Goal: Complete application form

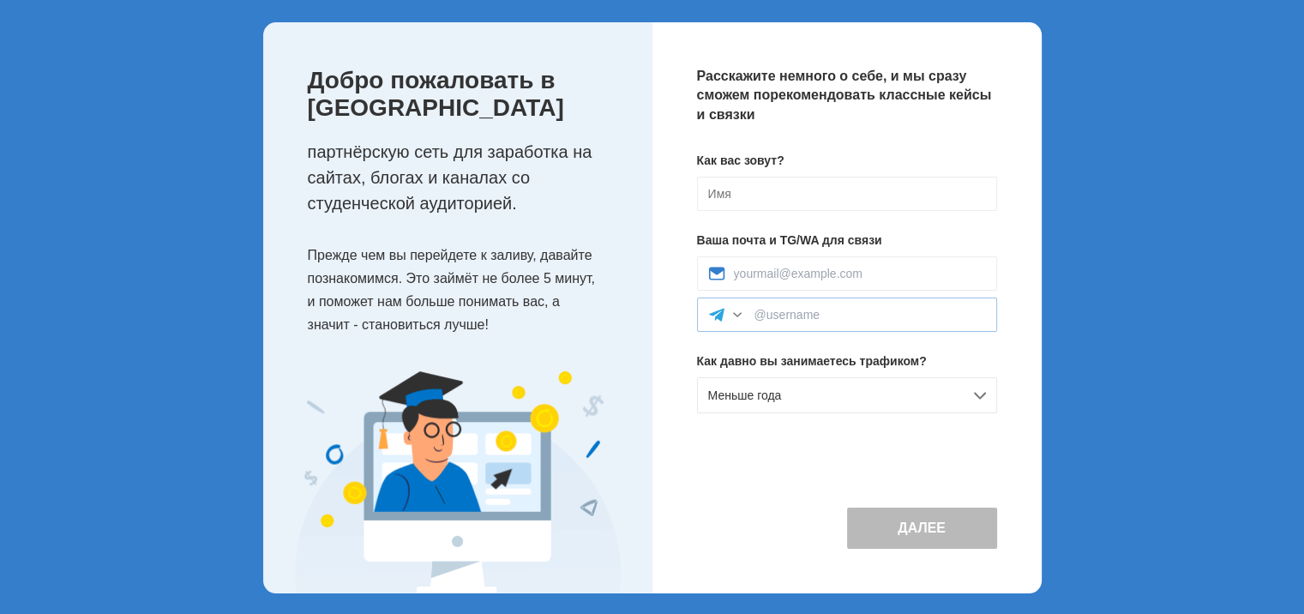
scroll to position [88, 0]
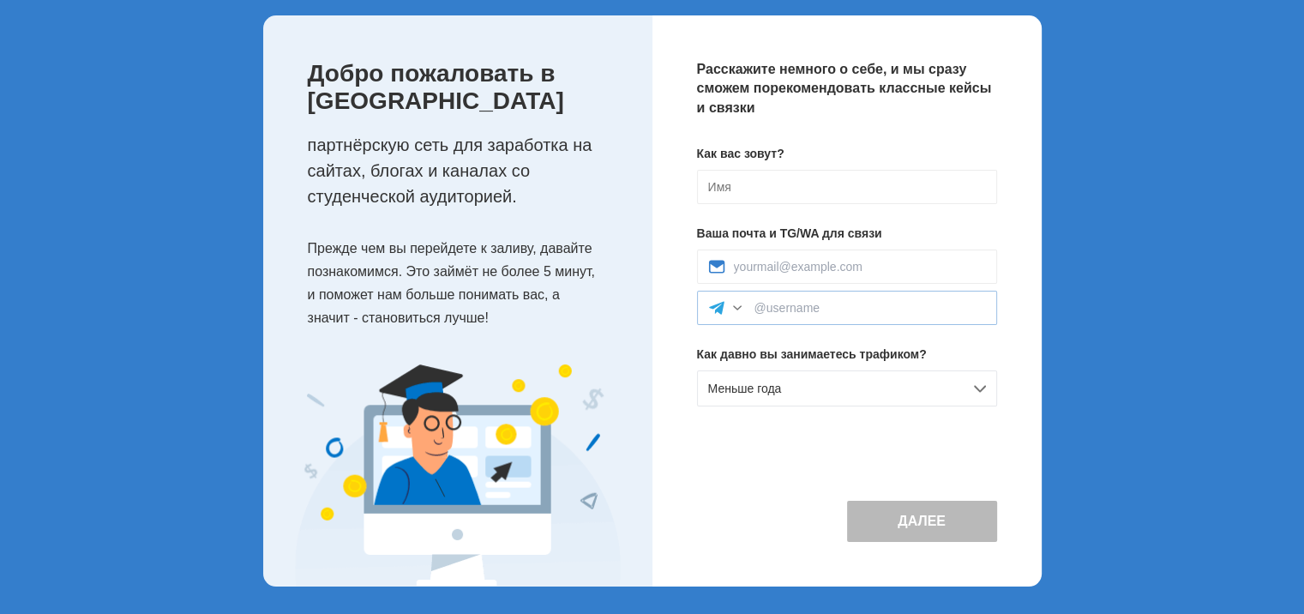
click at [758, 401] on div "Меньше года" at bounding box center [847, 388] width 300 height 36
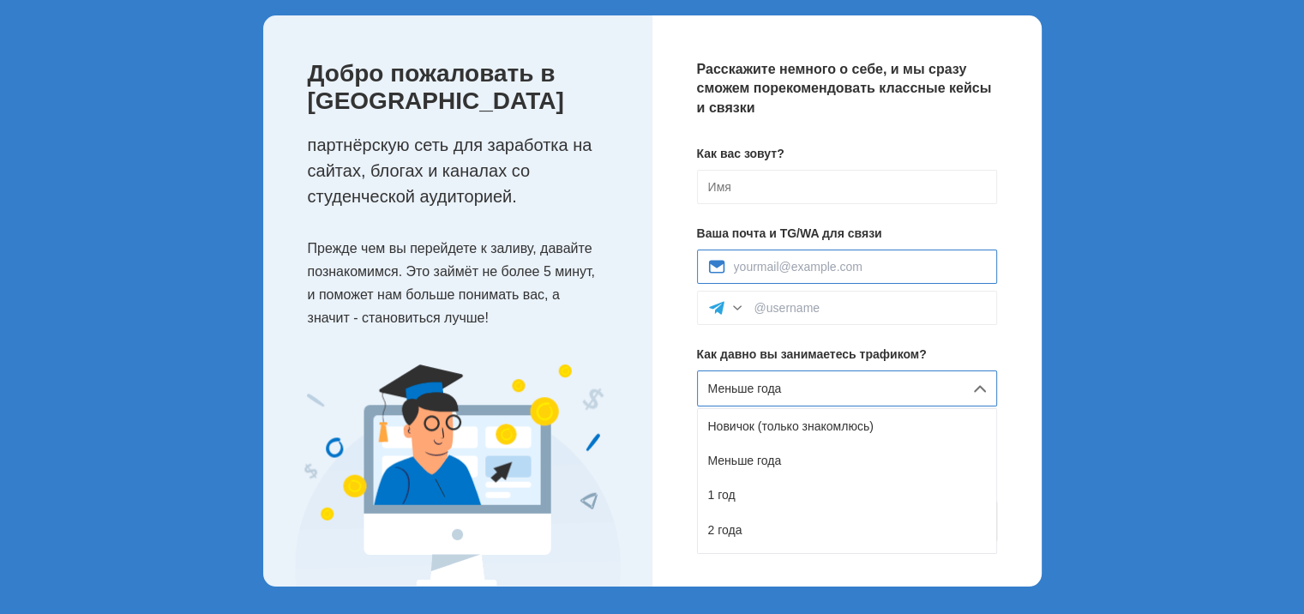
click at [795, 269] on input at bounding box center [860, 267] width 252 height 14
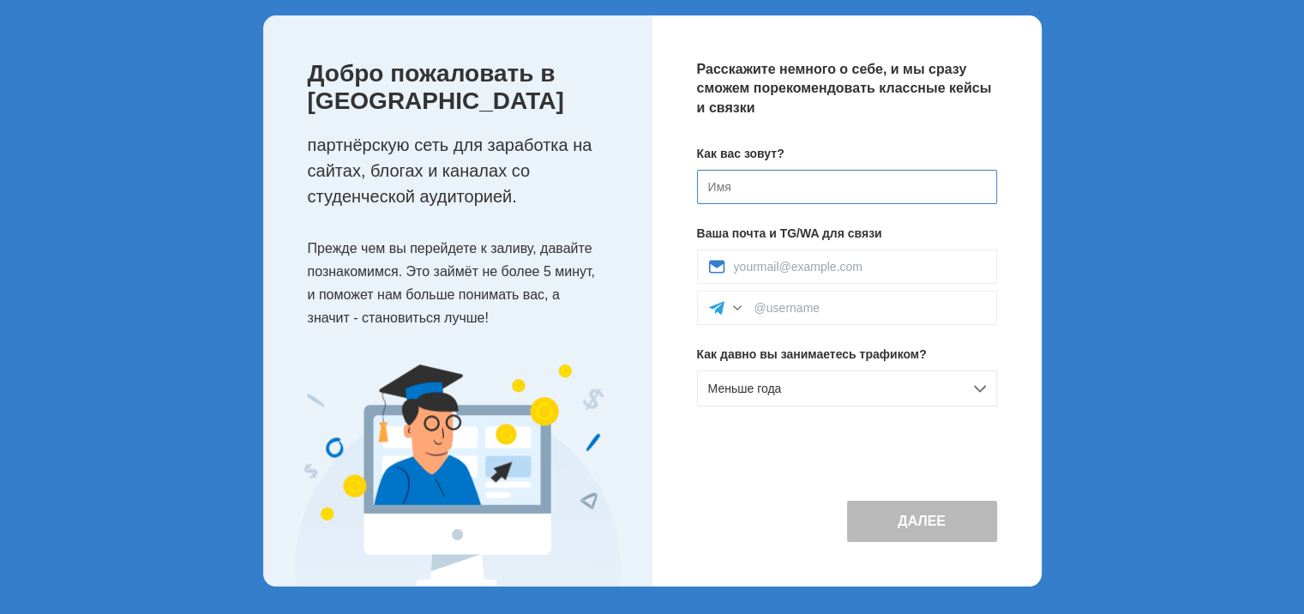
click at [795, 181] on input at bounding box center [847, 187] width 300 height 34
type input "[PERSON_NAME]"
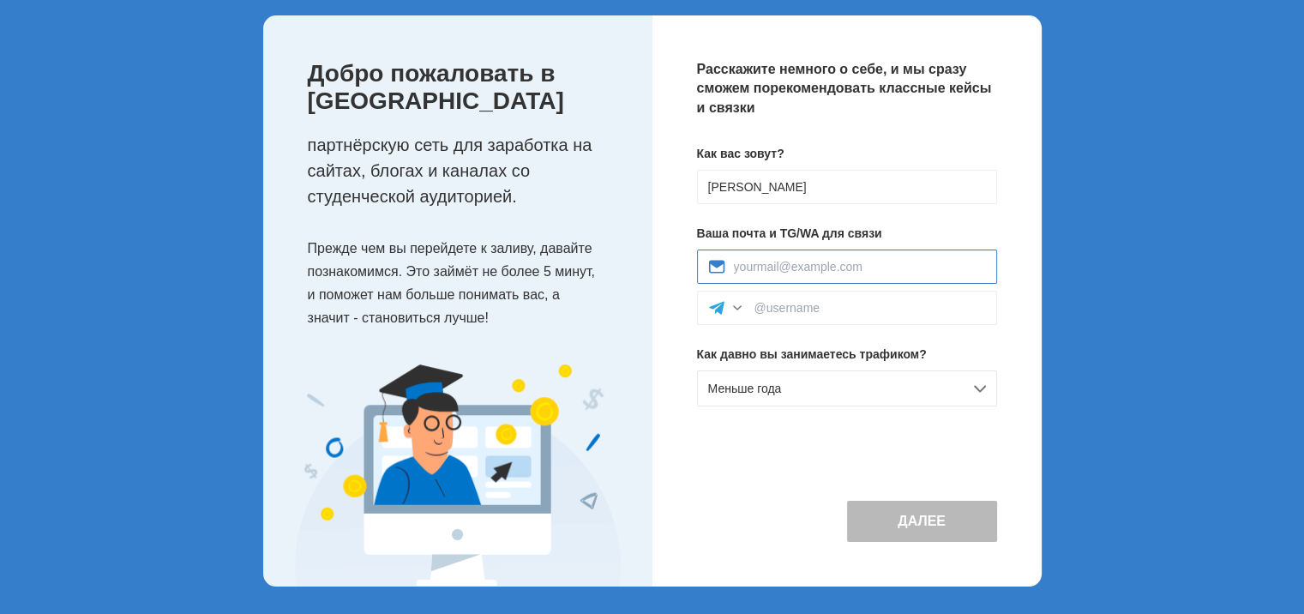
type input "bober4ik97@gmail.com"
click at [904, 291] on div at bounding box center [847, 308] width 300 height 34
click at [902, 303] on input at bounding box center [869, 308] width 231 height 14
type input "tg_web777"
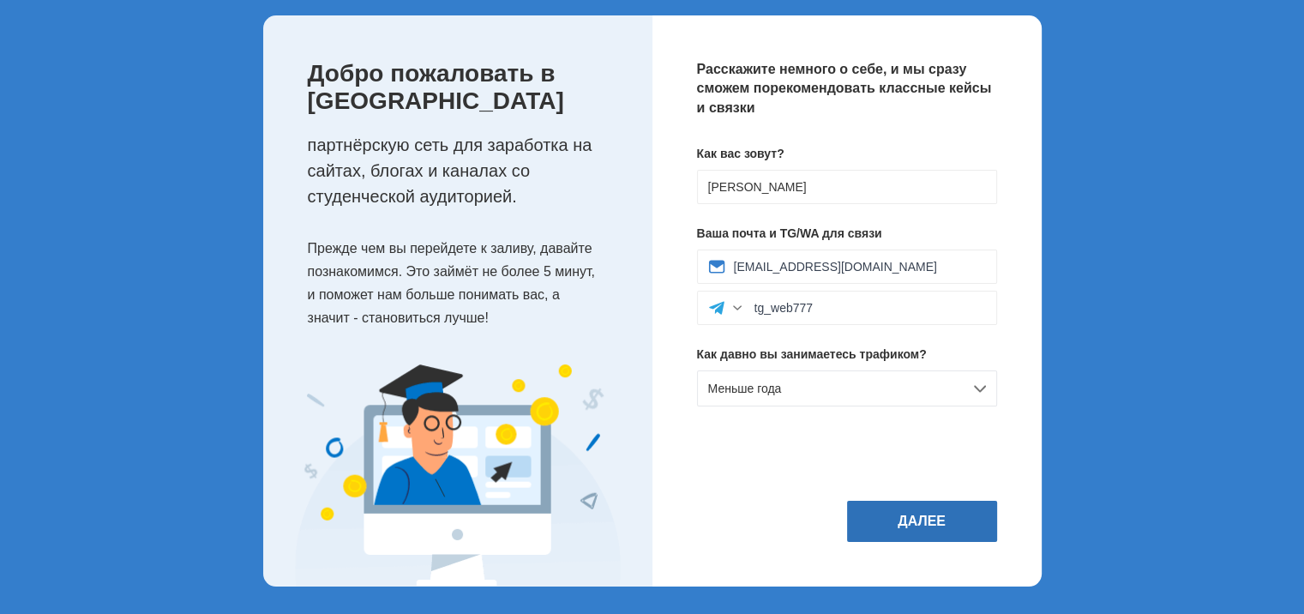
click at [892, 508] on button "Далее" at bounding box center [922, 521] width 150 height 41
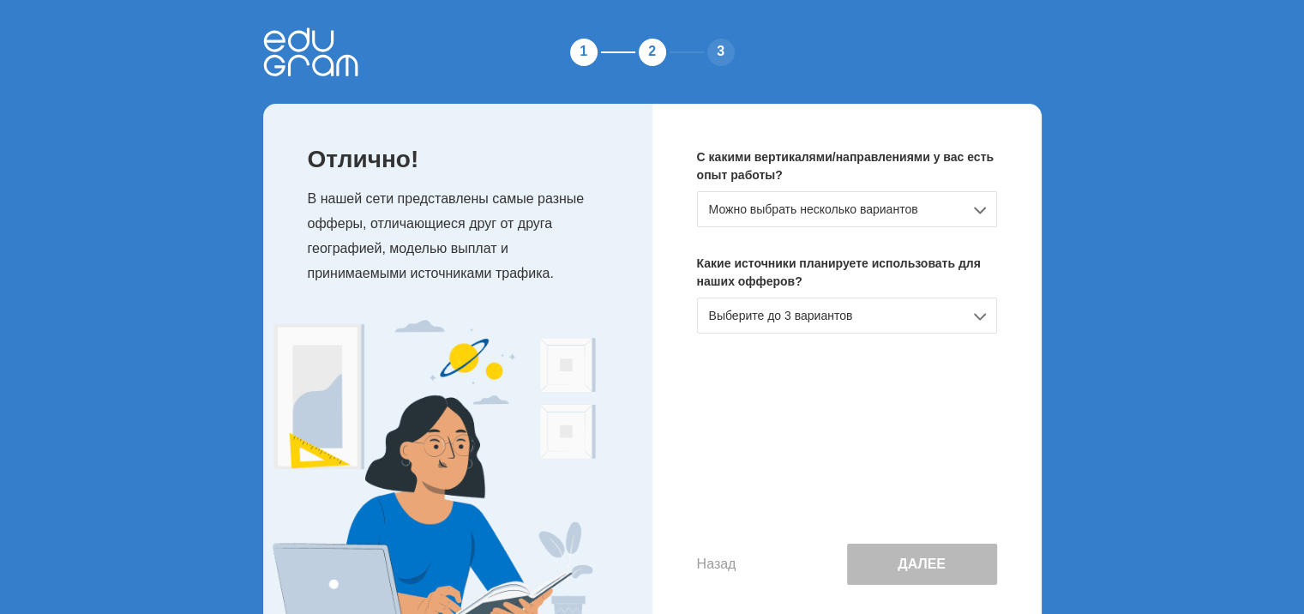
click at [848, 216] on div "Можно выбрать несколько вариантов" at bounding box center [847, 209] width 300 height 36
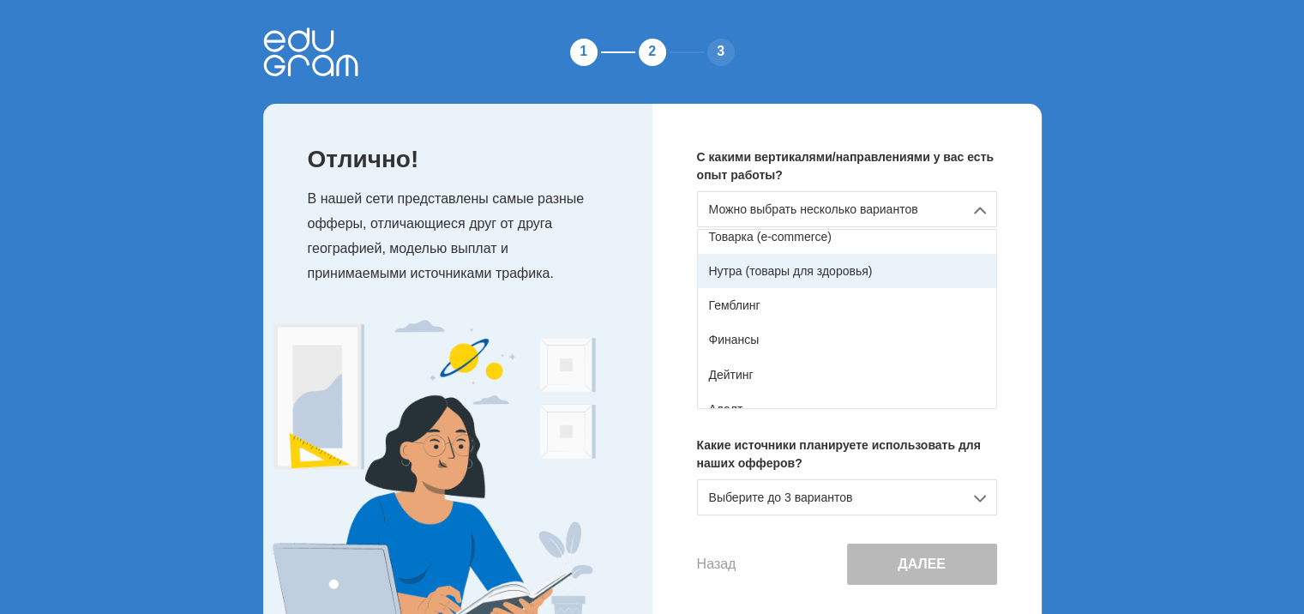
scroll to position [86, 0]
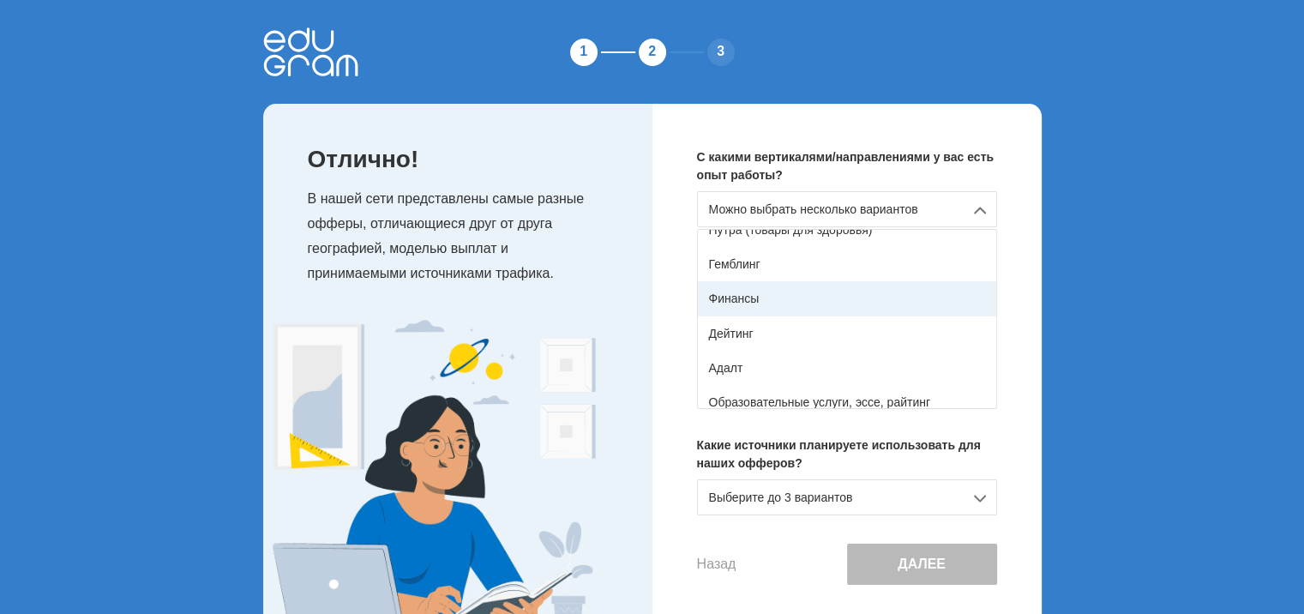
click at [813, 297] on div "Финансы" at bounding box center [847, 298] width 298 height 34
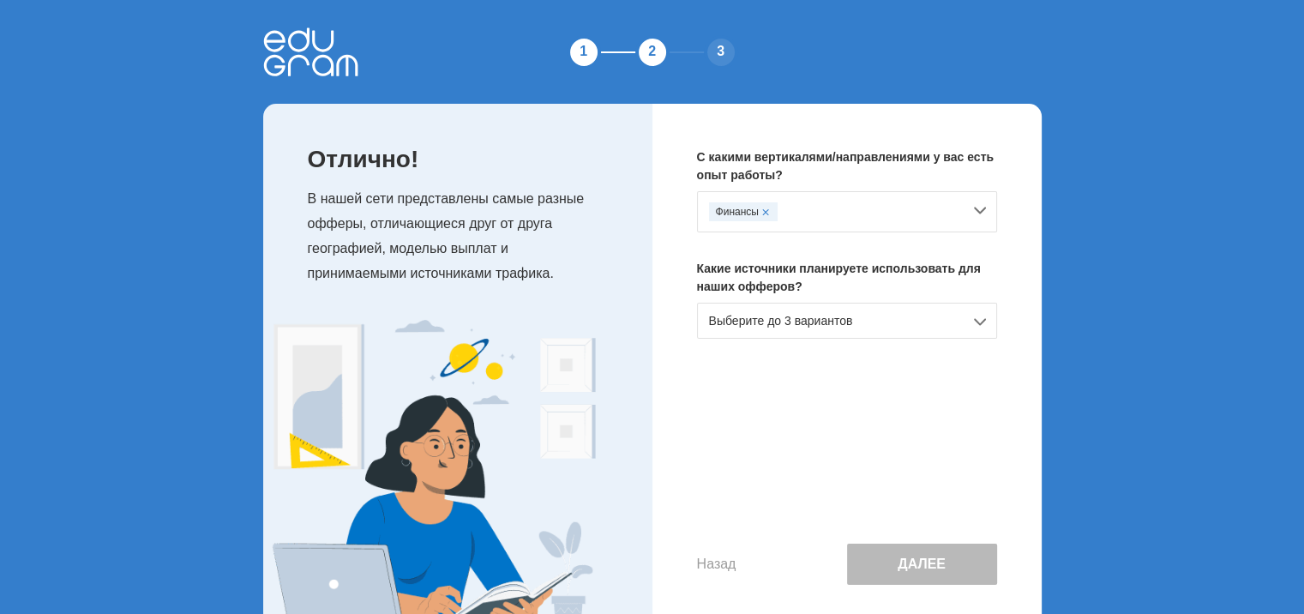
click at [830, 213] on div "Финансы" at bounding box center [835, 211] width 253 height 19
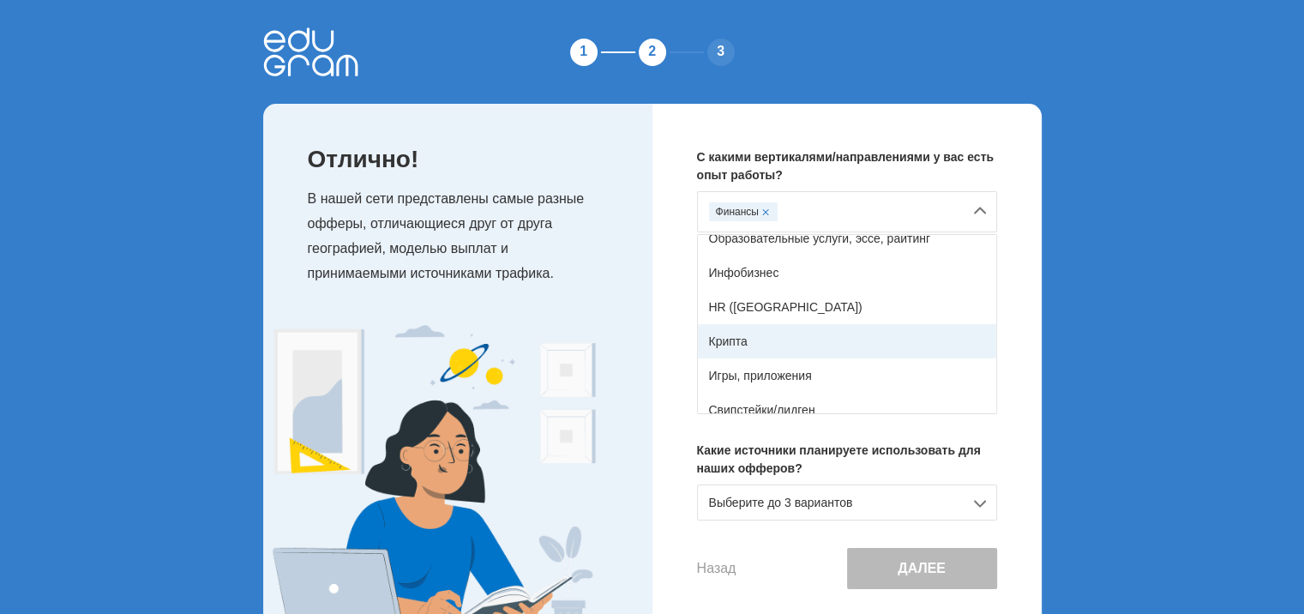
scroll to position [217, 0]
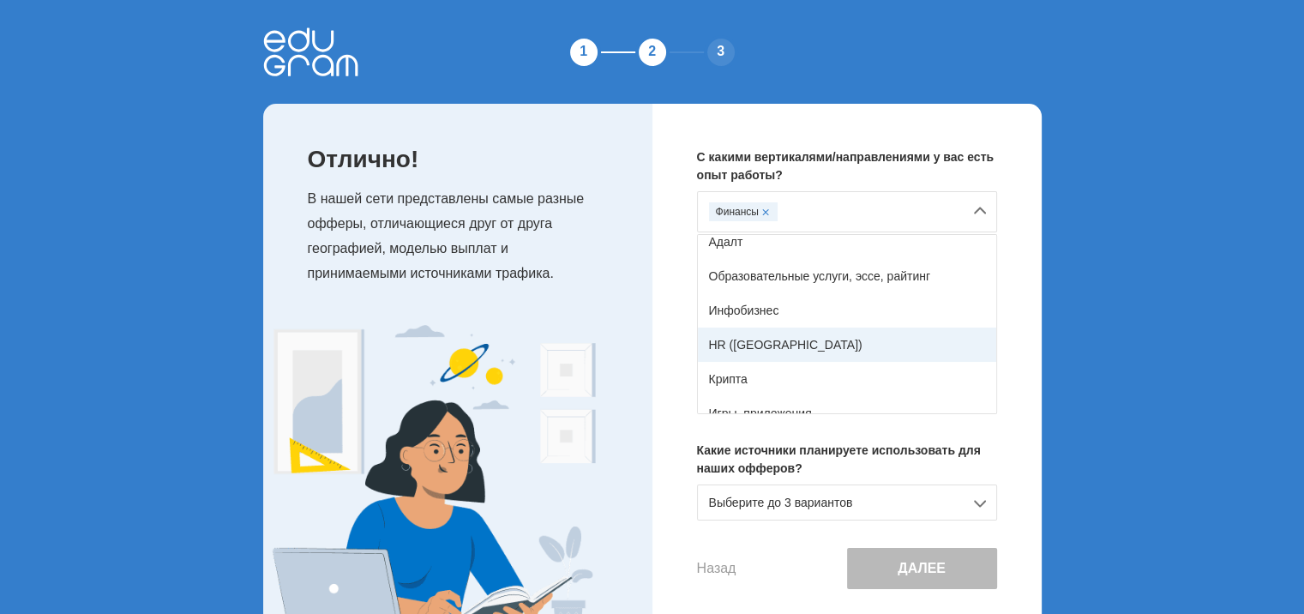
click at [744, 337] on div "HR (вакансии)" at bounding box center [847, 344] width 298 height 34
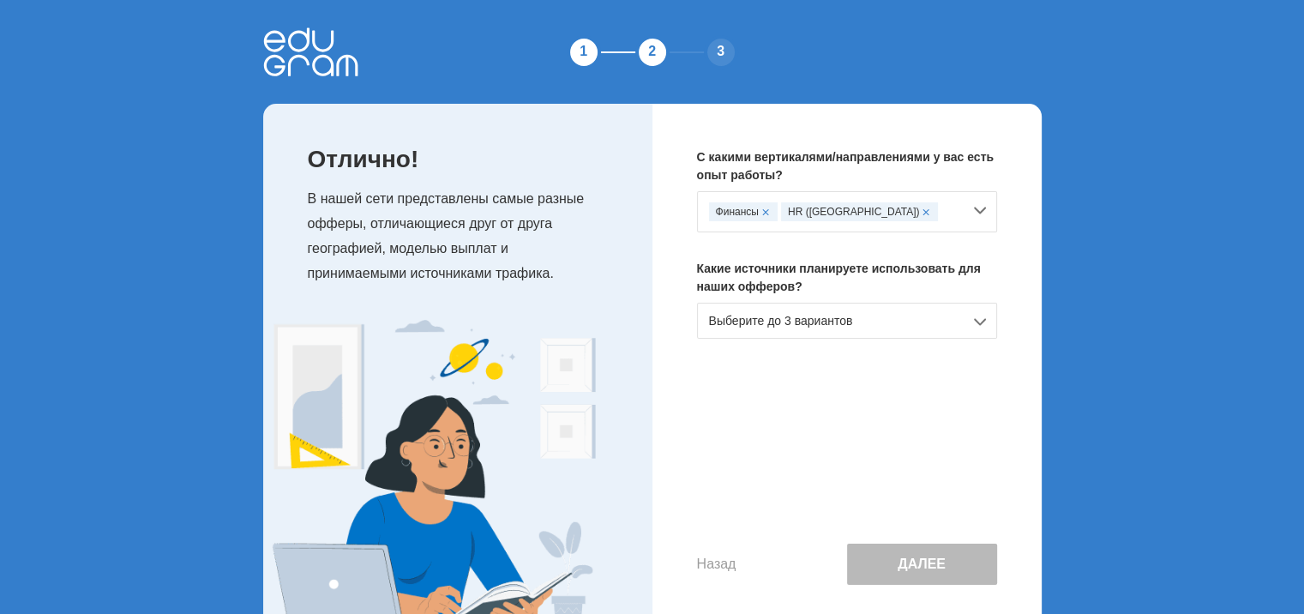
click at [839, 317] on div "Выберите до 3 вариантов" at bounding box center [847, 321] width 300 height 36
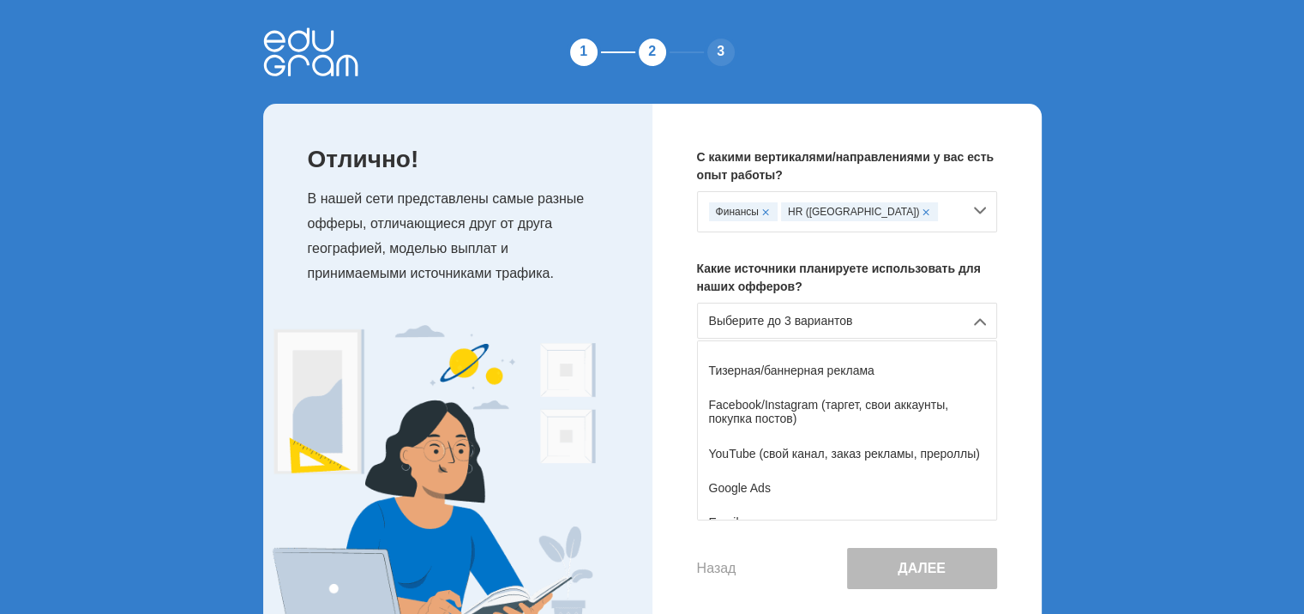
scroll to position [86, 0]
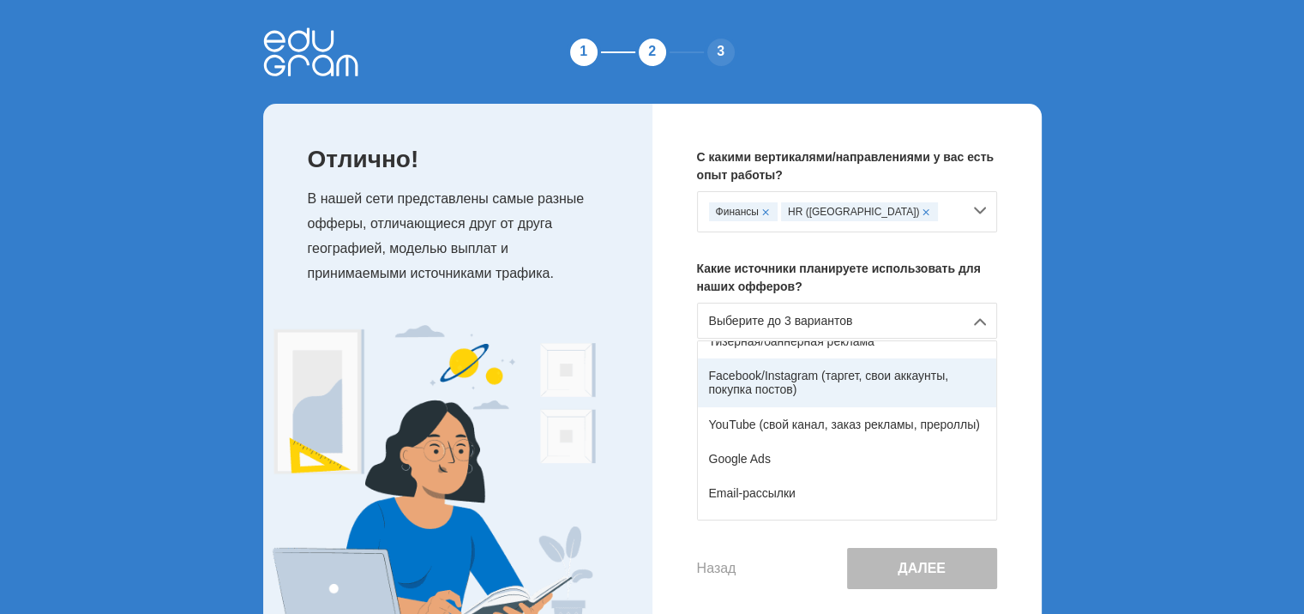
click at [852, 398] on div "Facebook/Instagram (таргет, свои аккаунты, покупка постов)" at bounding box center [847, 382] width 298 height 48
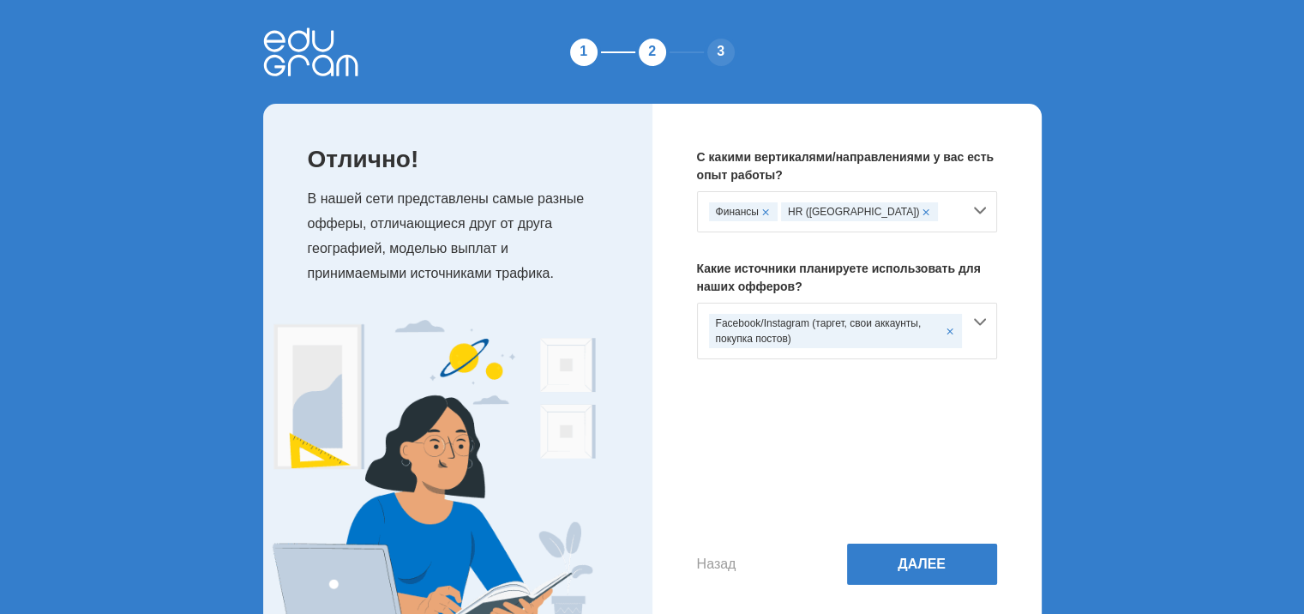
click at [869, 349] on div "Facebook/Instagram (таргет, свои аккаунты, покупка постов)" at bounding box center [847, 331] width 300 height 57
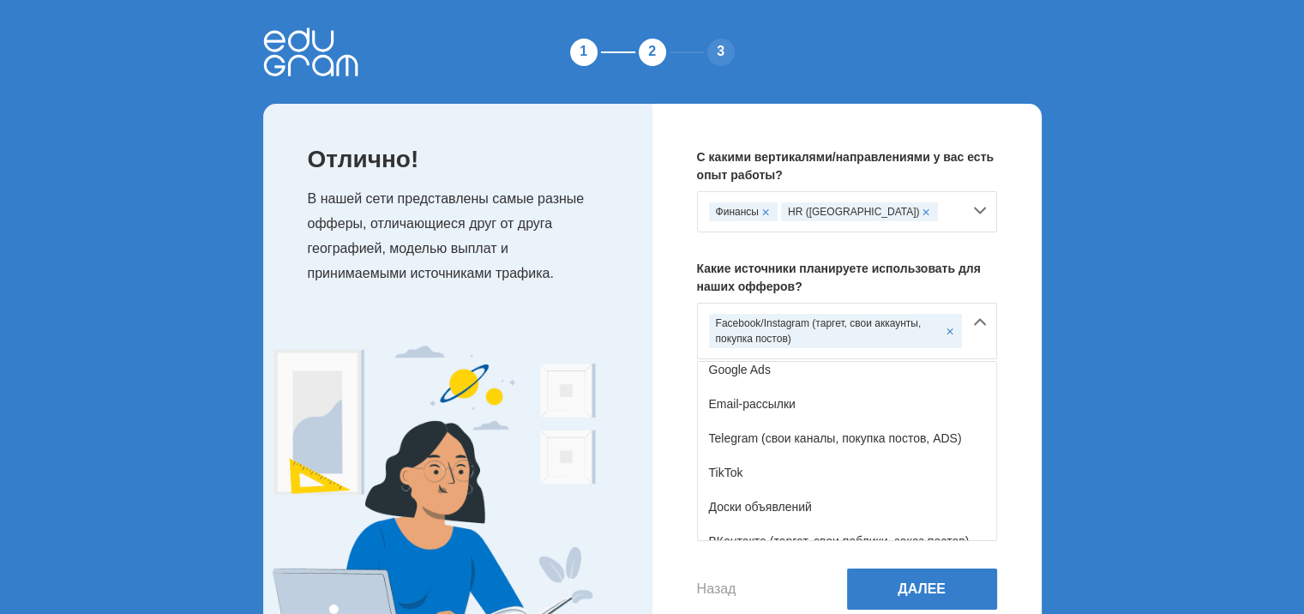
scroll to position [110, 0]
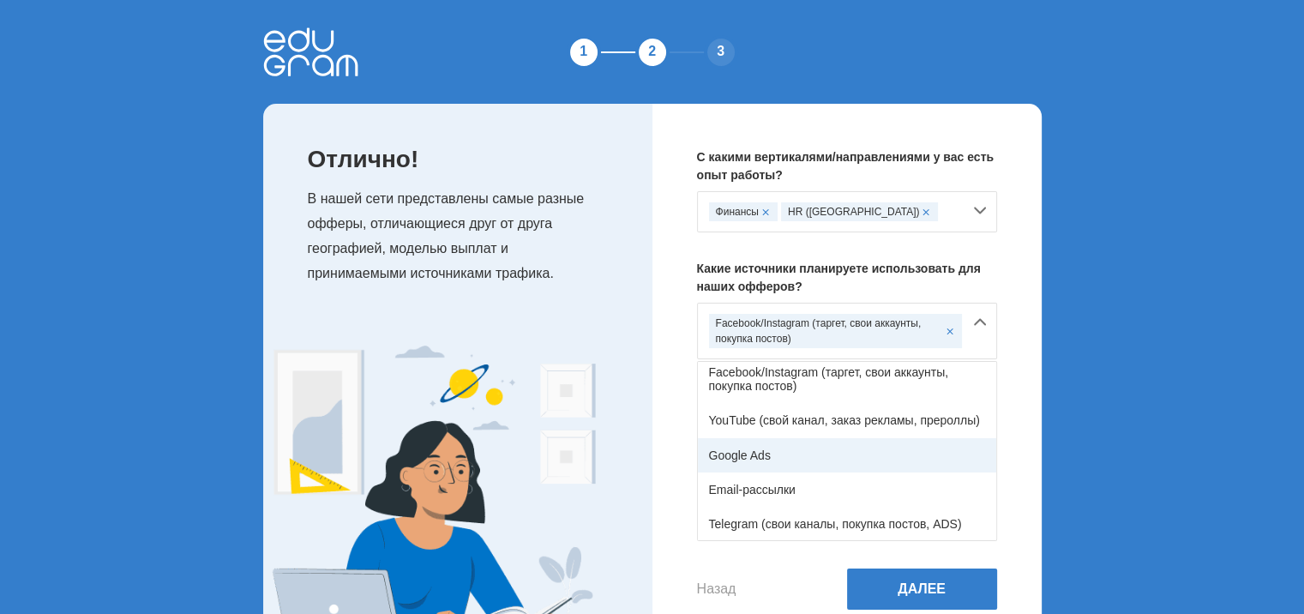
click at [829, 444] on div "Google Ads" at bounding box center [847, 455] width 298 height 34
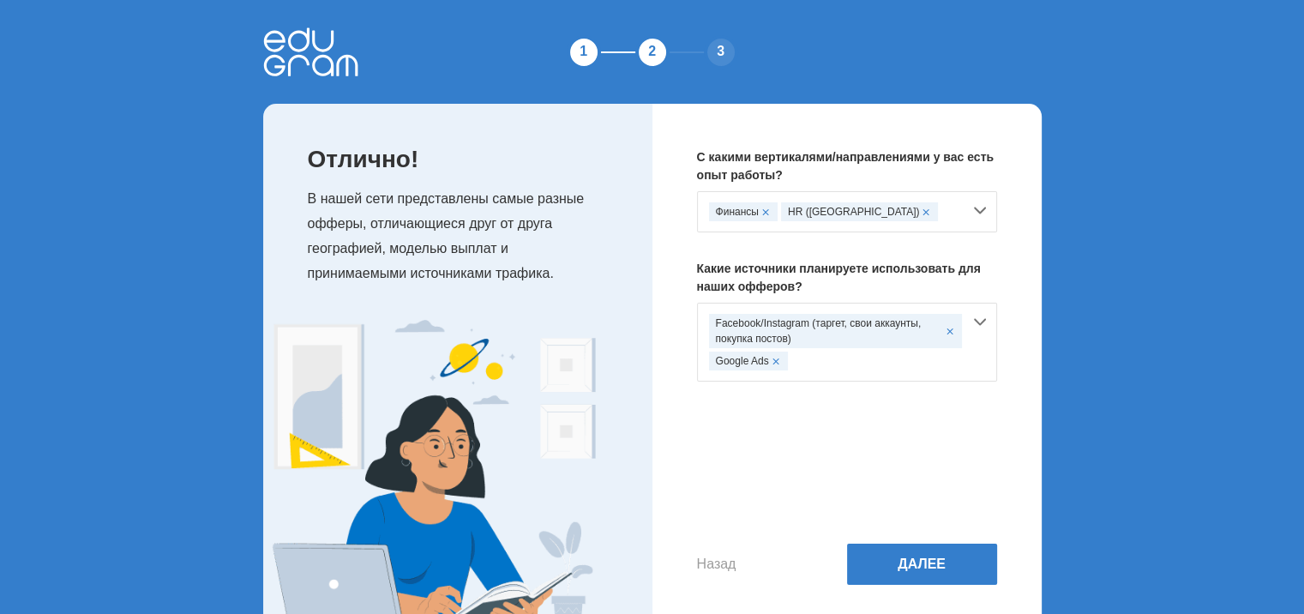
click at [840, 364] on div "Facebook/Instagram (таргет, свои аккаунты, покупка постов) Google Ads" at bounding box center [835, 342] width 253 height 57
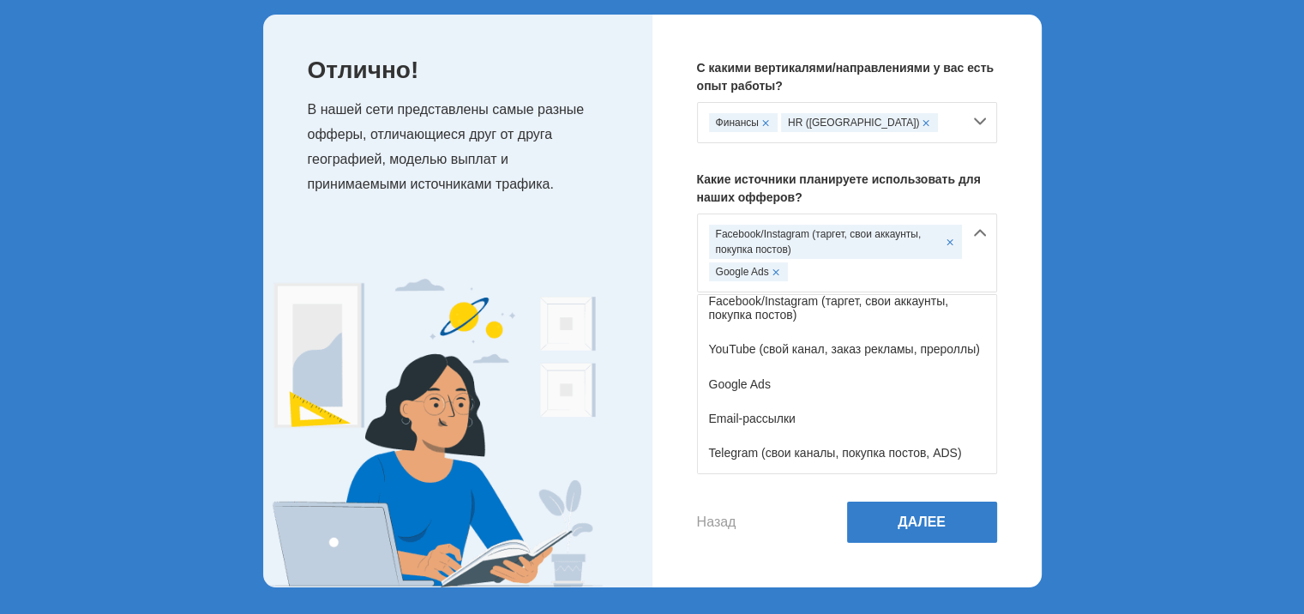
scroll to position [281, 0]
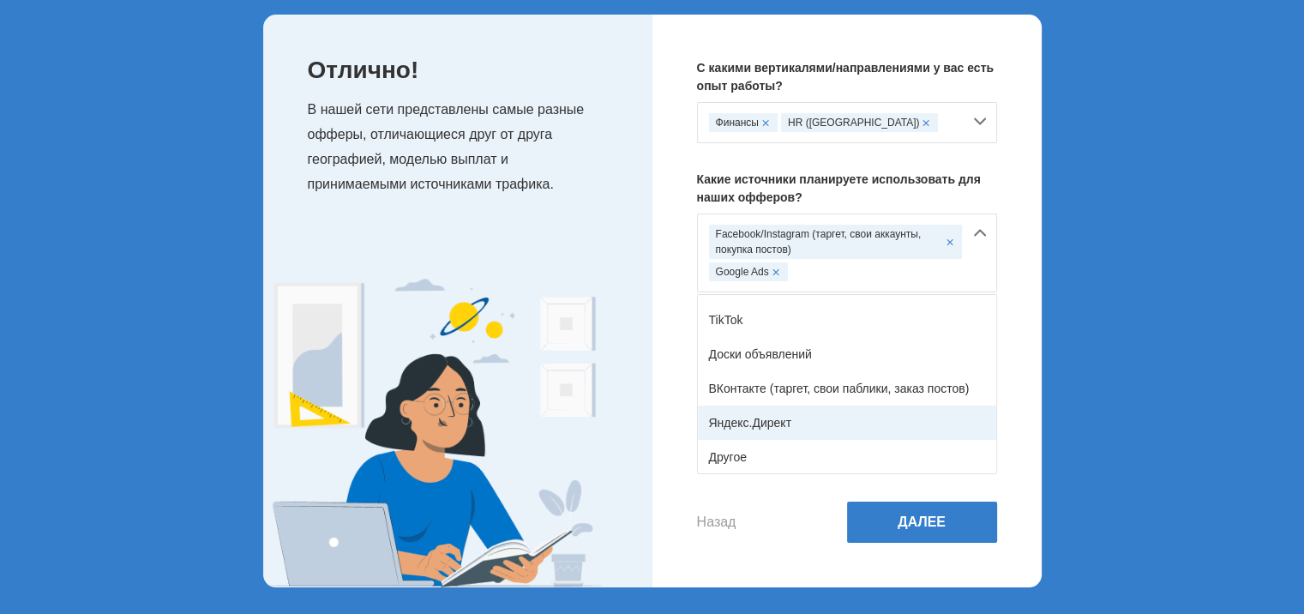
click at [847, 405] on div "Яндекс.Директ" at bounding box center [847, 422] width 298 height 34
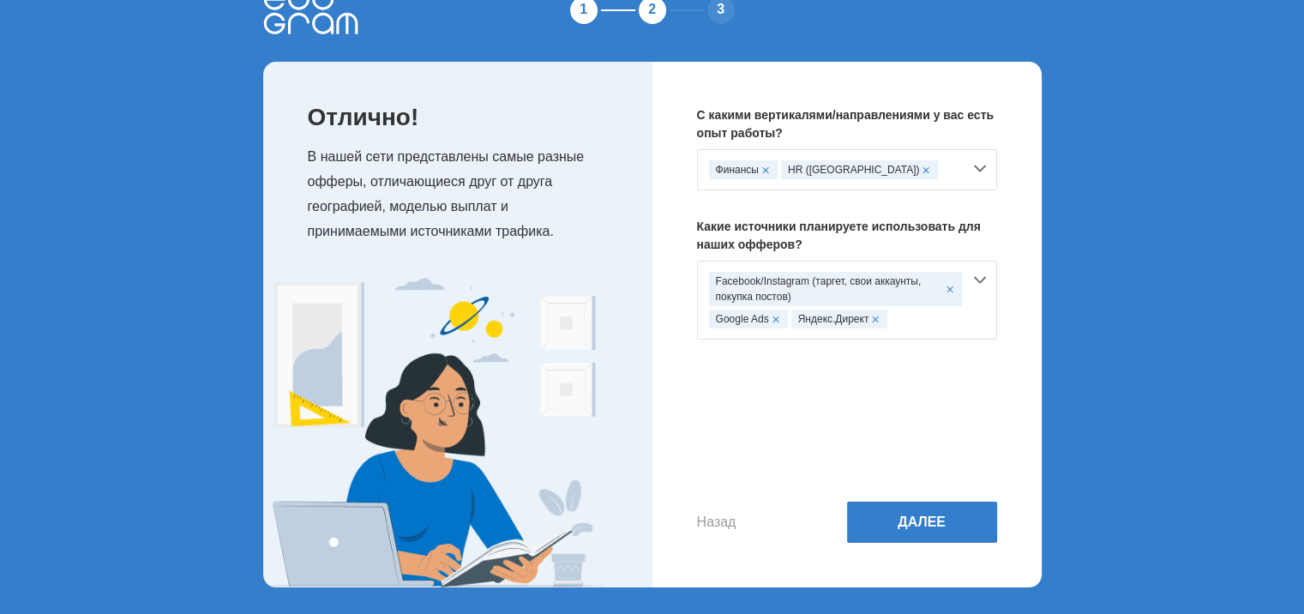
click at [972, 273] on div "Facebook/Instagram (таргет, свои аккаунты, покупка постов) Google Ads Яндекс.Ди…" at bounding box center [847, 300] width 300 height 79
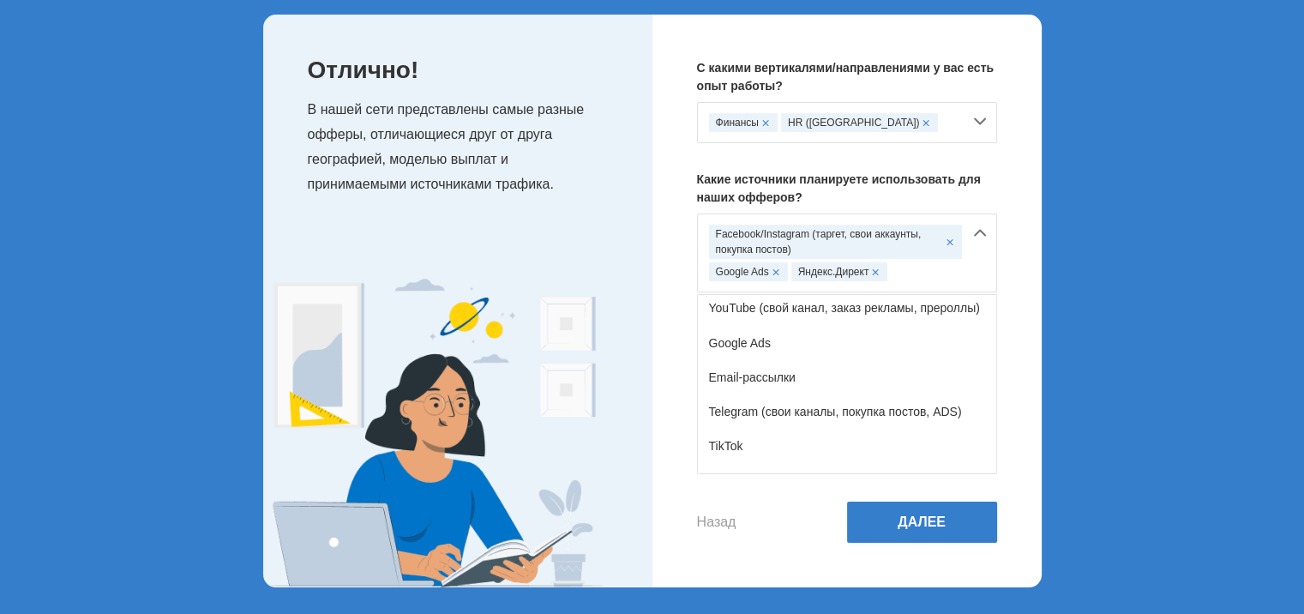
scroll to position [281, 0]
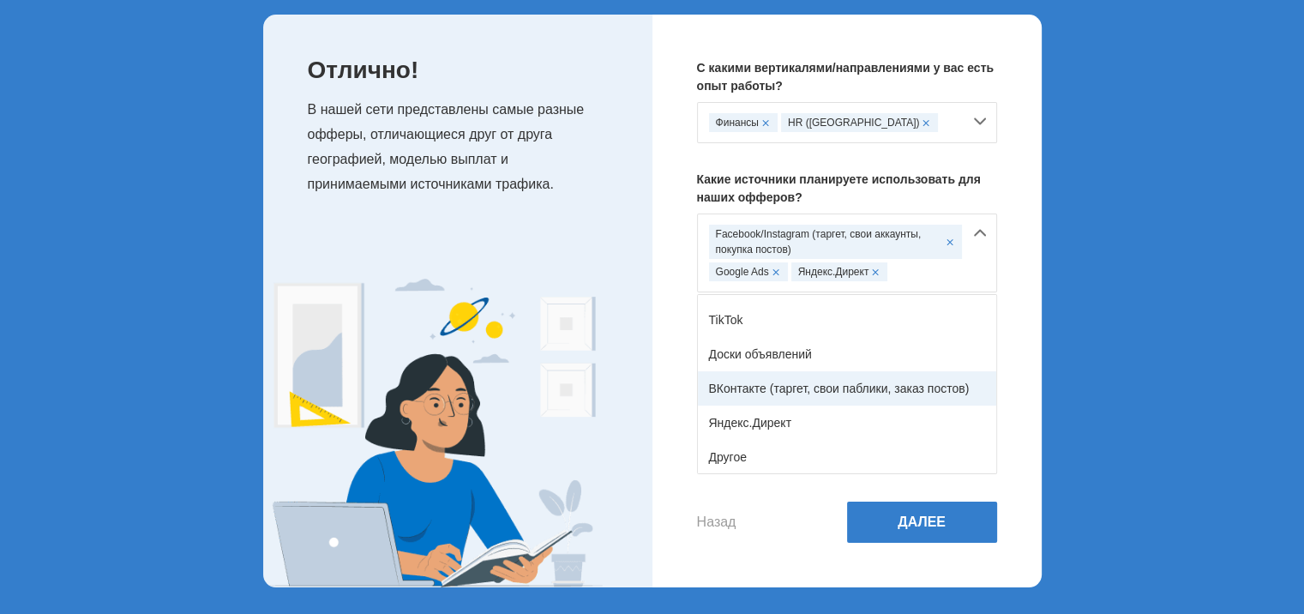
click at [886, 379] on div "ВКонтакте (таргет, свои паблики, заказ постов)" at bounding box center [847, 388] width 298 height 34
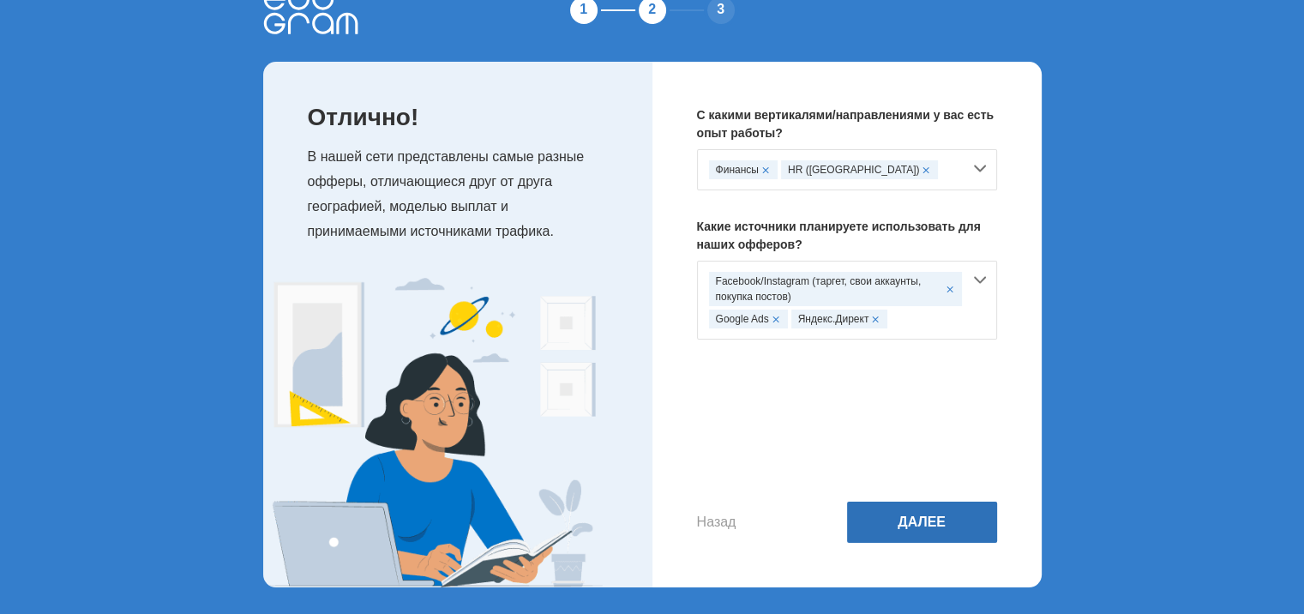
click at [905, 515] on button "Далее" at bounding box center [922, 521] width 150 height 41
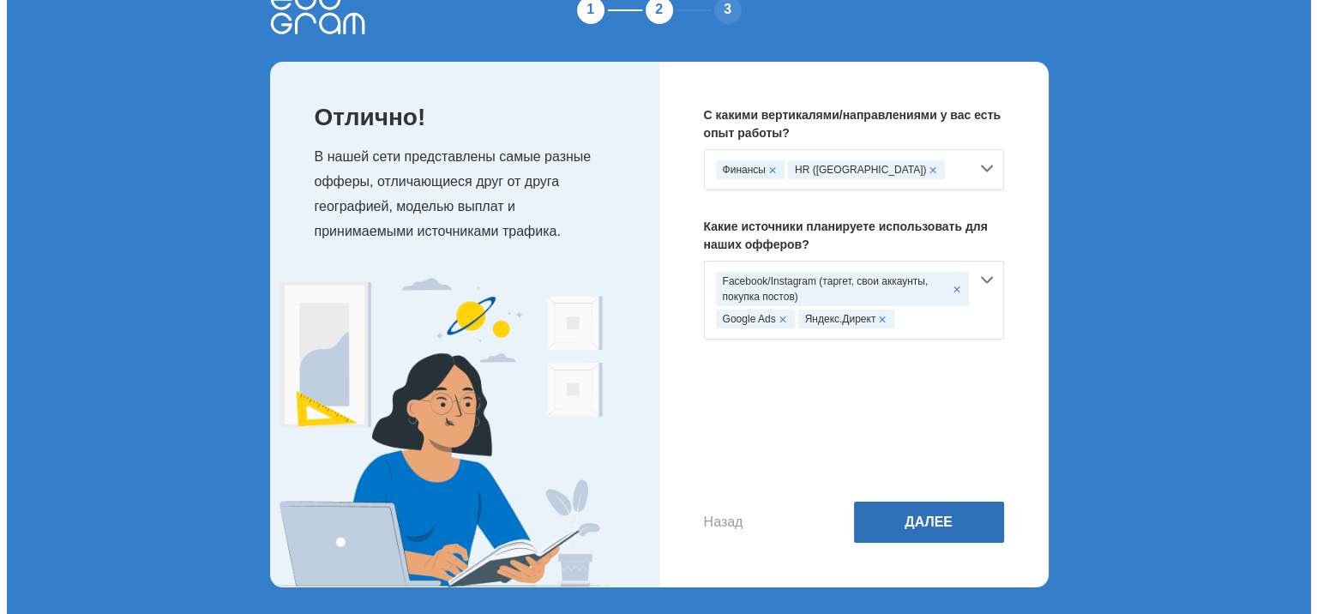
scroll to position [0, 0]
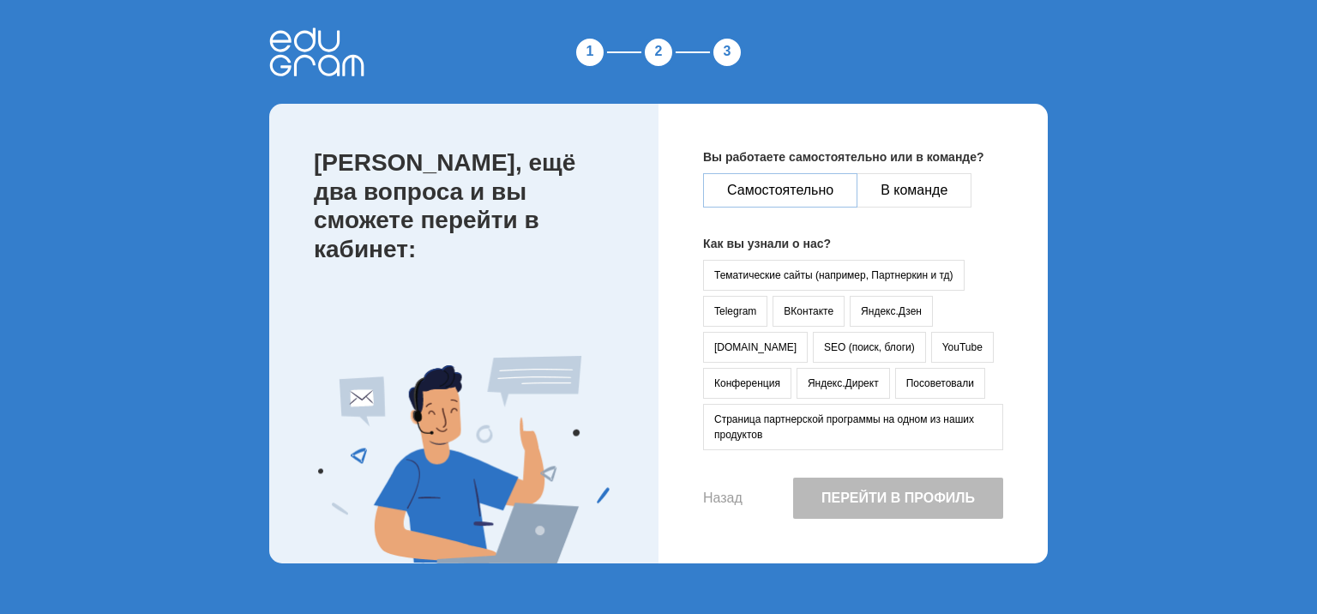
click at [795, 187] on button "Самостоятельно" at bounding box center [780, 190] width 154 height 34
click at [764, 263] on button "Тематические сайты (например, Партнеркин и тд)" at bounding box center [833, 275] width 261 height 31
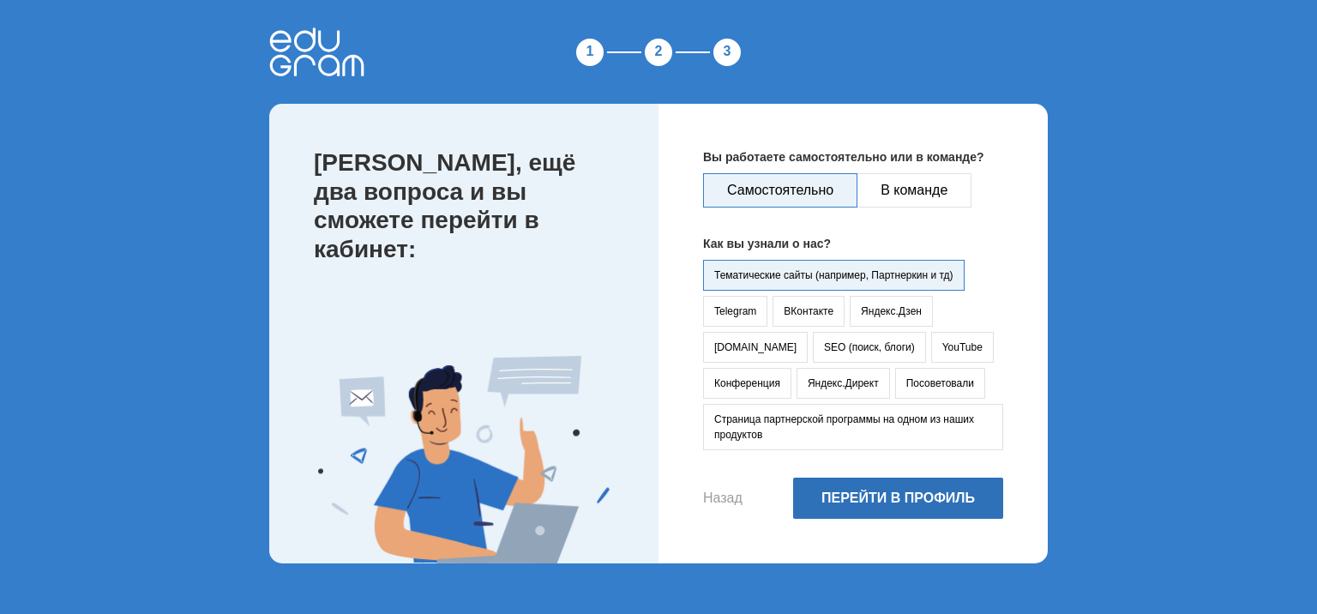
click at [932, 501] on button "Перейти в профиль" at bounding box center [898, 497] width 210 height 41
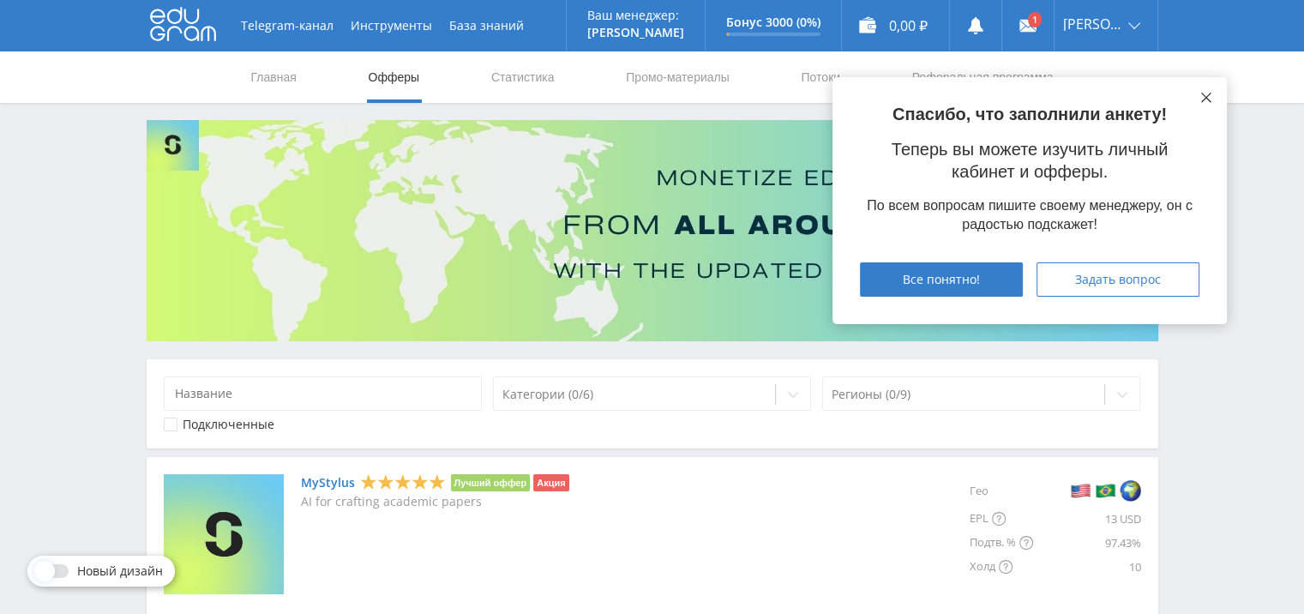
click at [1203, 96] on icon at bounding box center [1206, 98] width 10 height 10
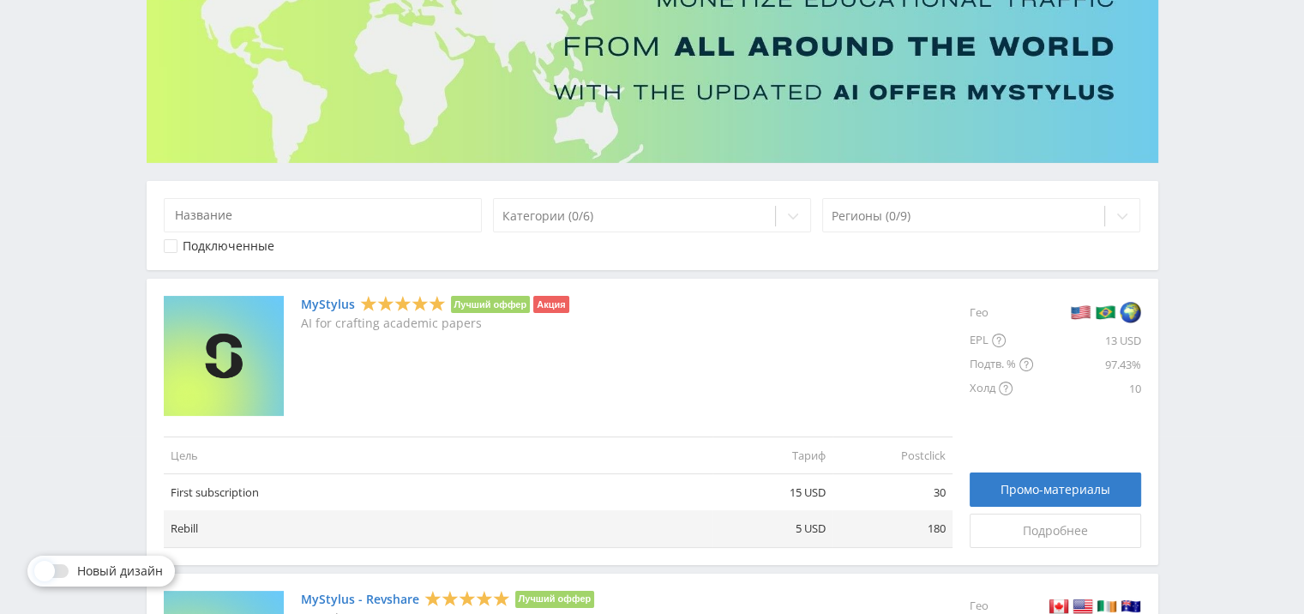
scroll to position [257, 0]
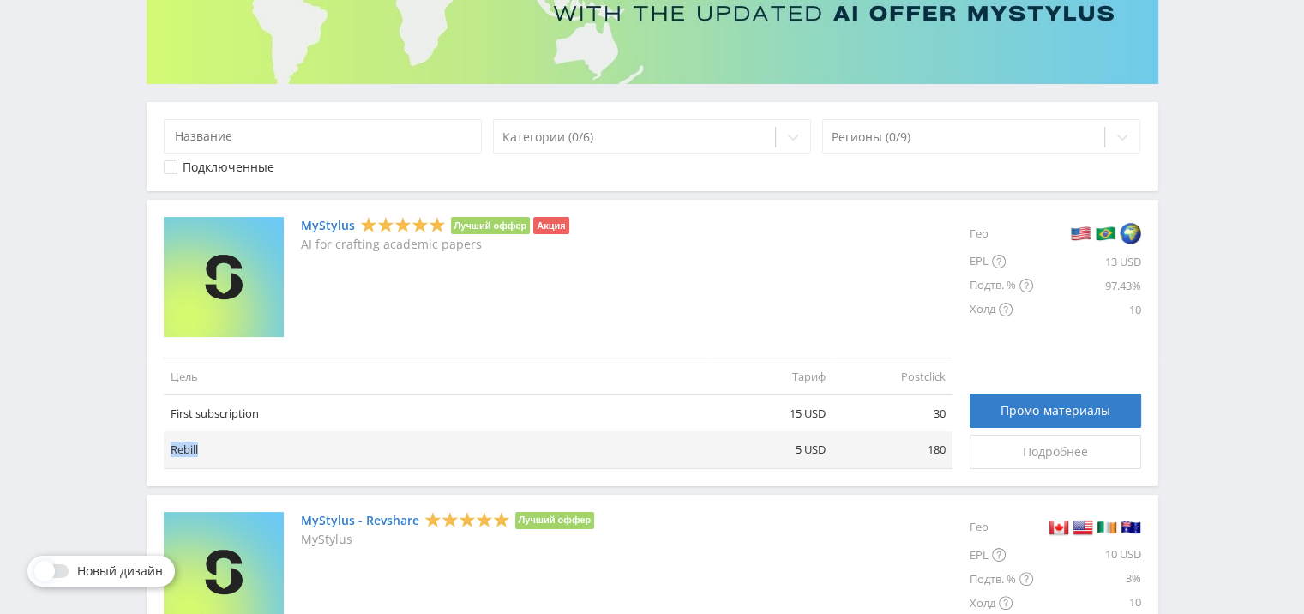
drag, startPoint x: 201, startPoint y: 449, endPoint x: 168, endPoint y: 447, distance: 33.5
click at [168, 447] on td "Rebill" at bounding box center [438, 449] width 549 height 37
copy td "Rebill"
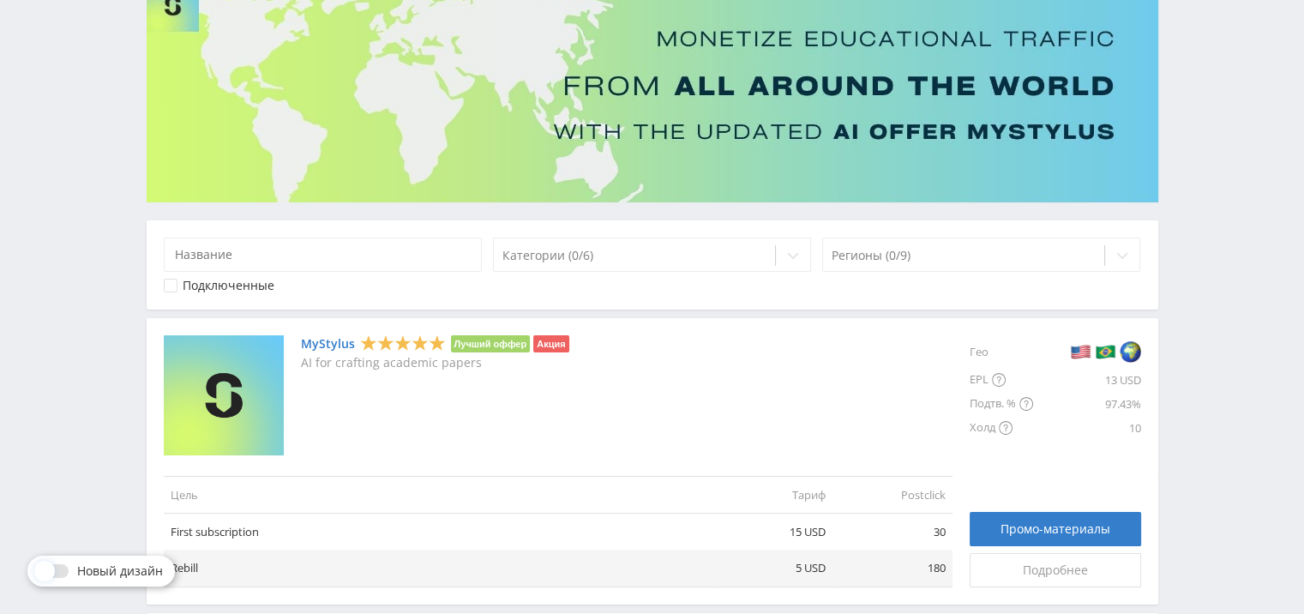
scroll to position [0, 0]
